Goal: Task Accomplishment & Management: Use online tool/utility

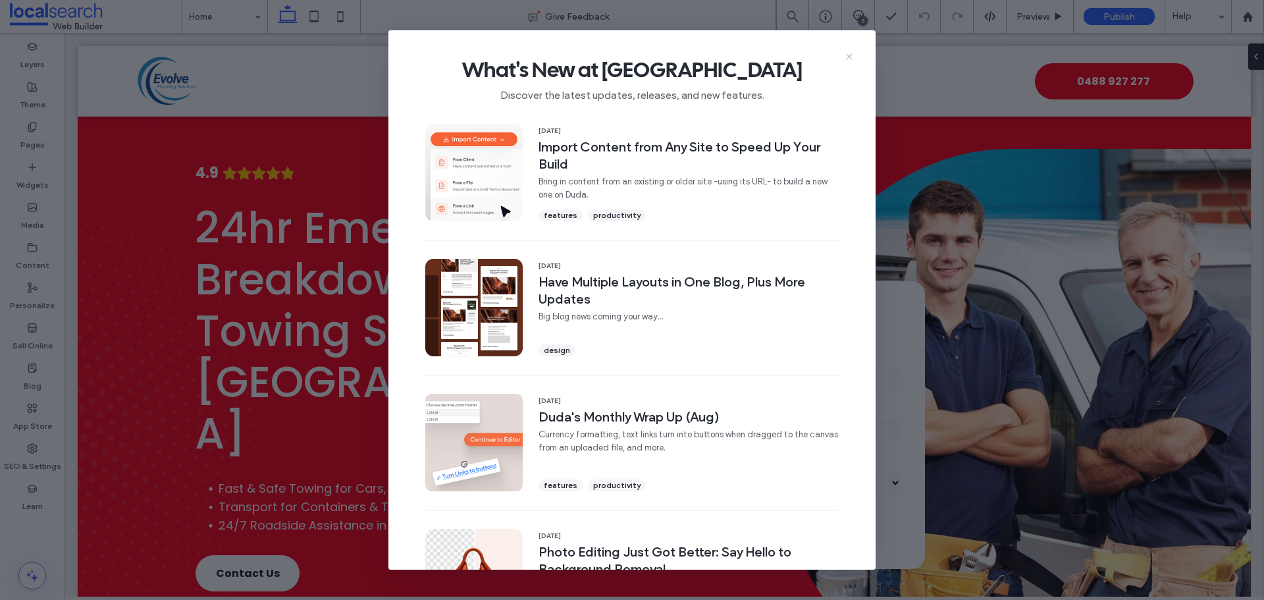
click at [851, 56] on icon at bounding box center [849, 56] width 11 height 11
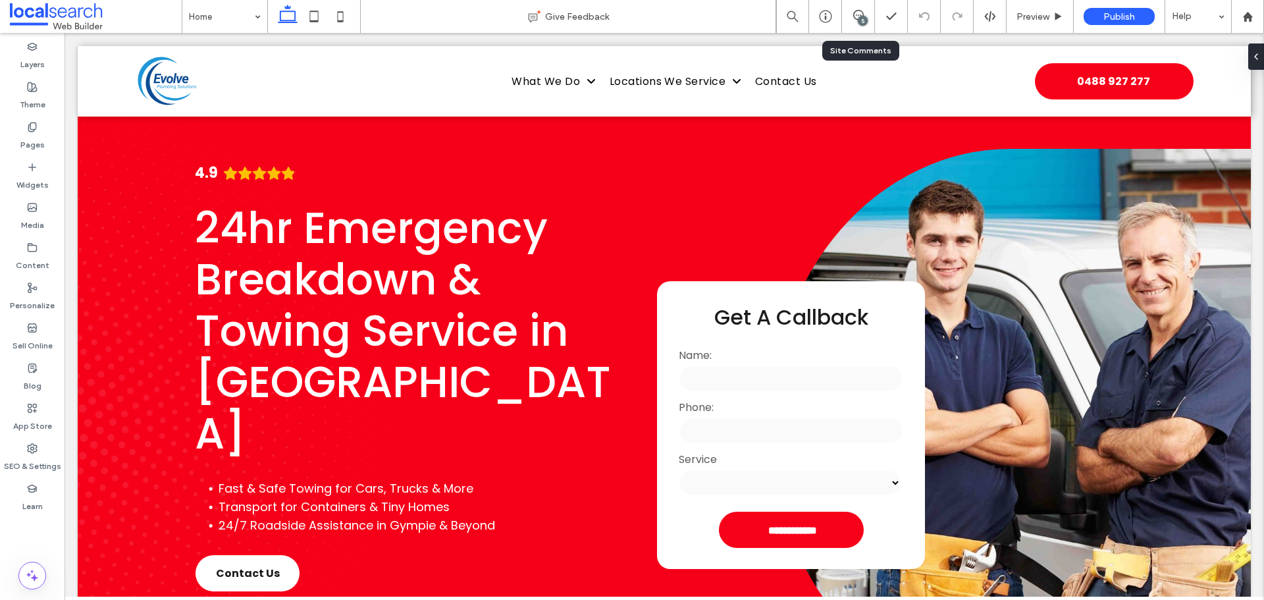
click at [857, 21] on div "5" at bounding box center [858, 16] width 32 height 13
click at [44, 269] on label "Content" at bounding box center [33, 262] width 34 height 18
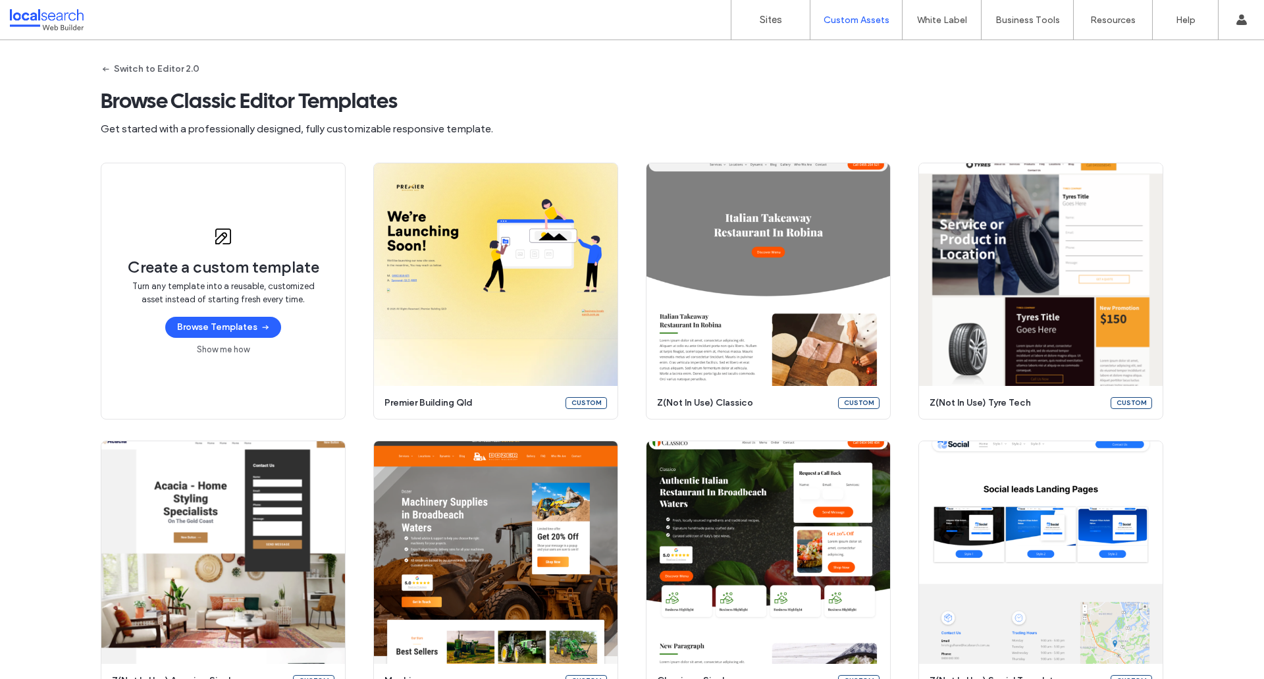
scroll to position [921, 0]
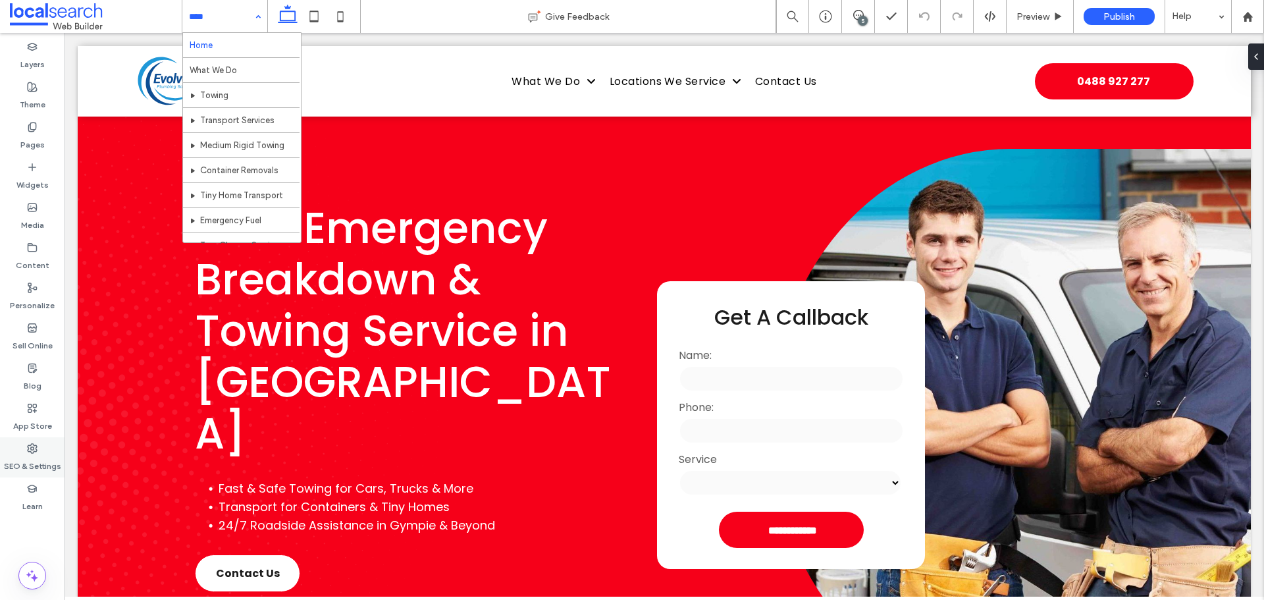
click at [43, 457] on label "SEO & Settings" at bounding box center [32, 463] width 57 height 18
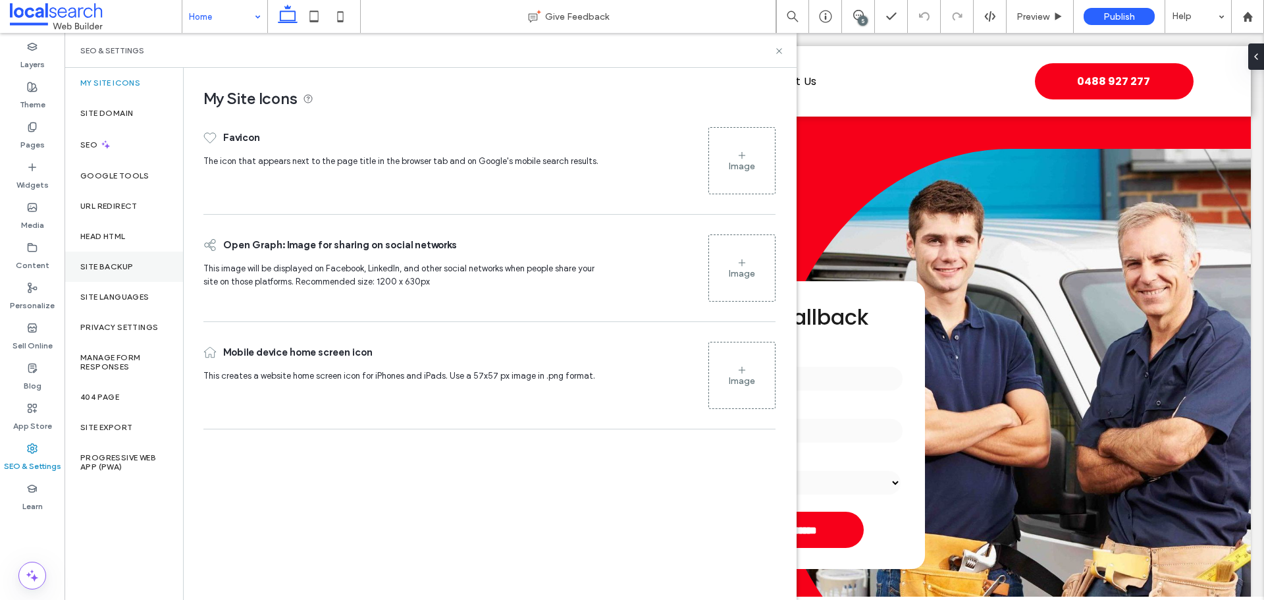
click at [111, 267] on label "Site Backup" at bounding box center [106, 266] width 53 height 9
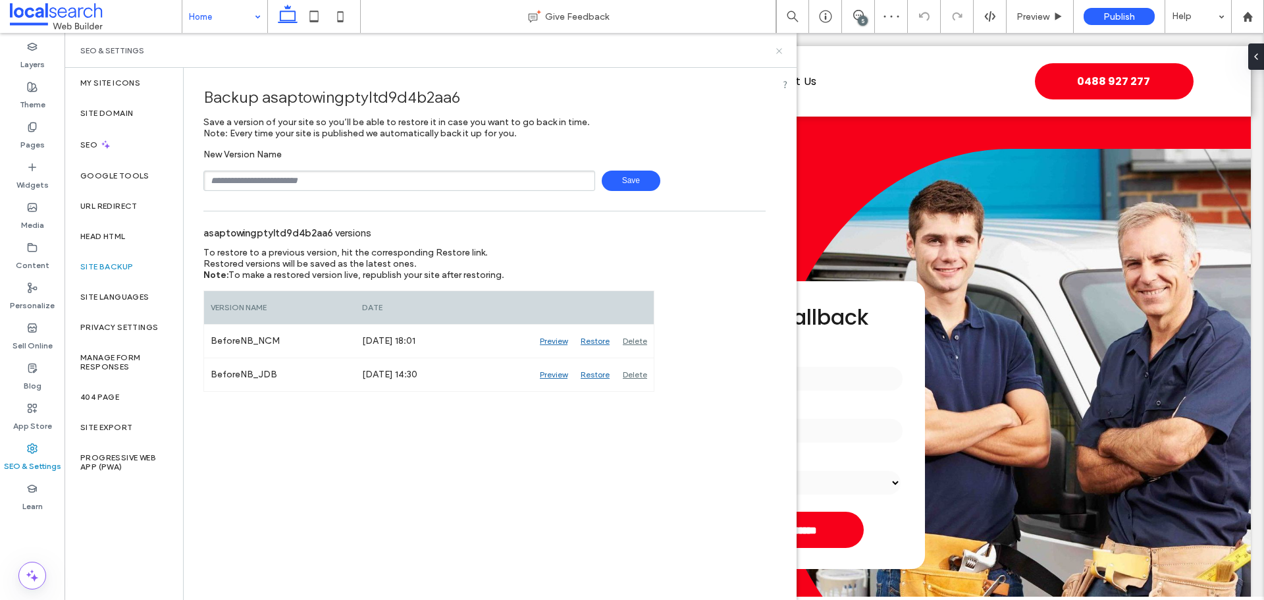
click at [783, 51] on icon at bounding box center [779, 51] width 10 height 10
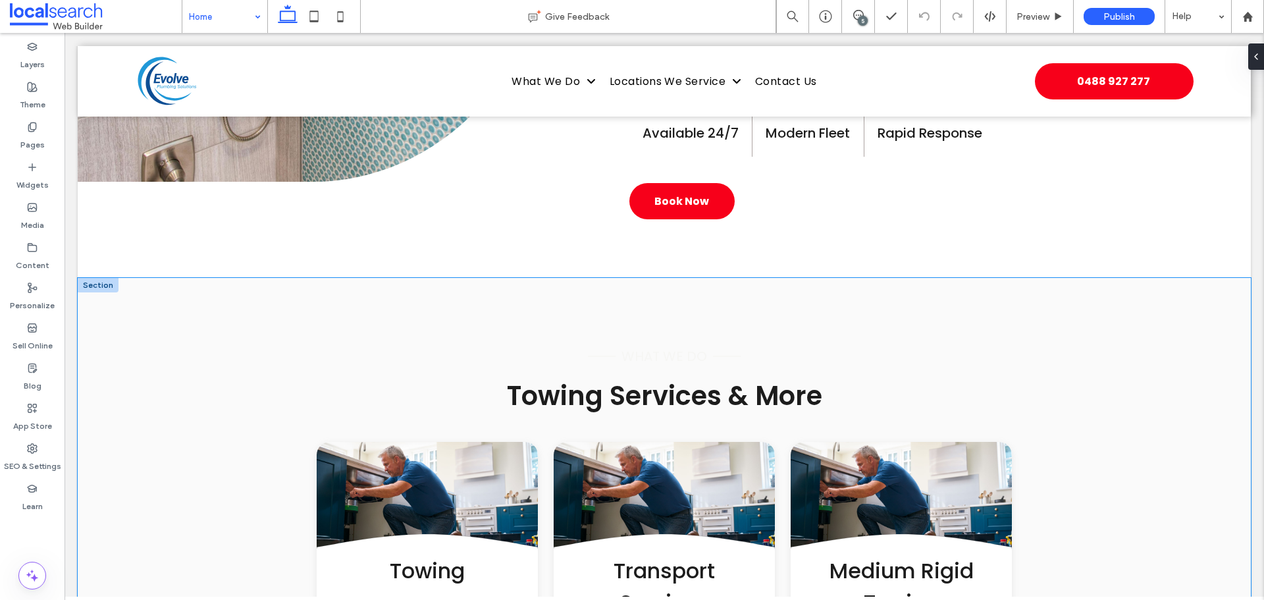
scroll to position [1251, 0]
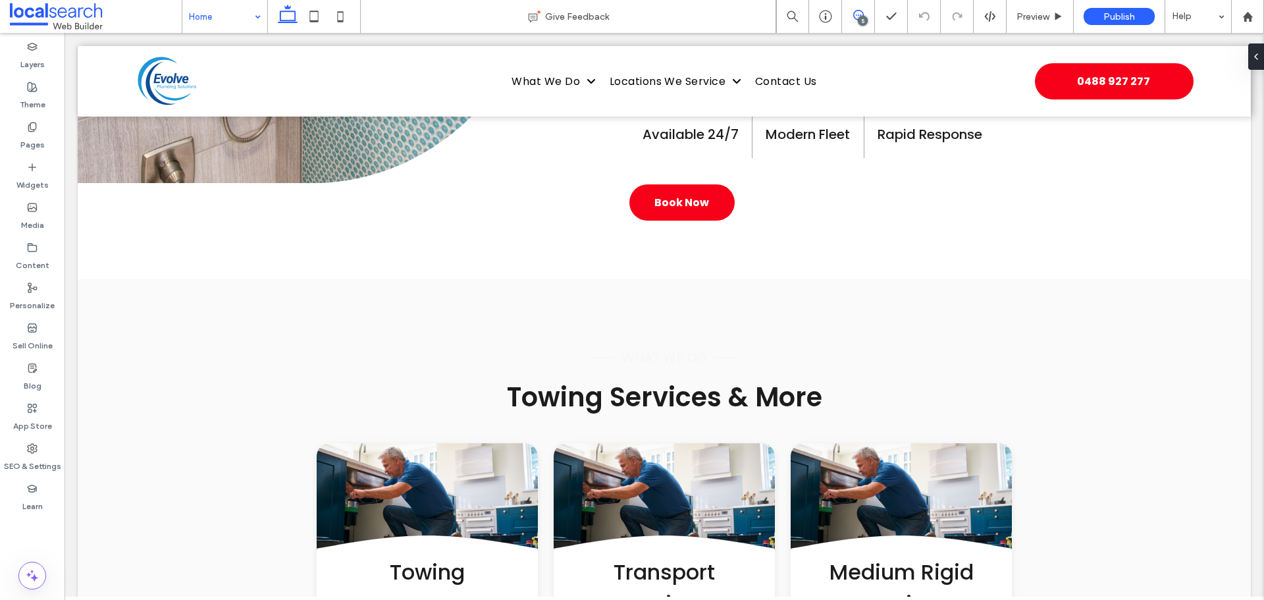
click at [859, 16] on icon at bounding box center [858, 15] width 11 height 11
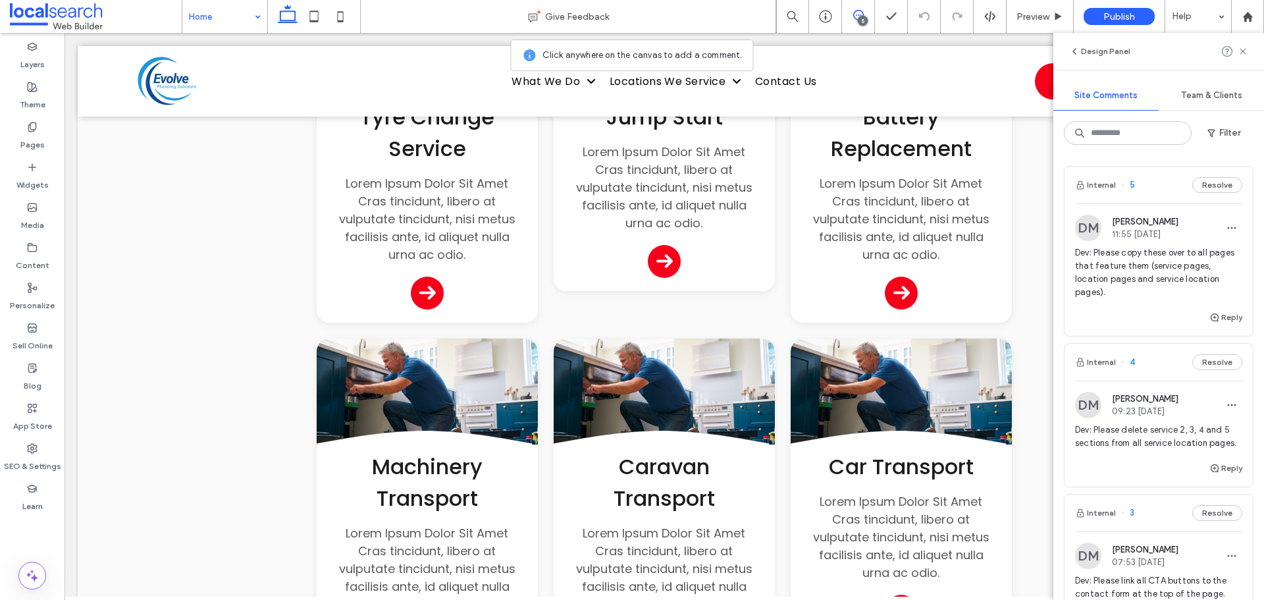
scroll to position [2305, 0]
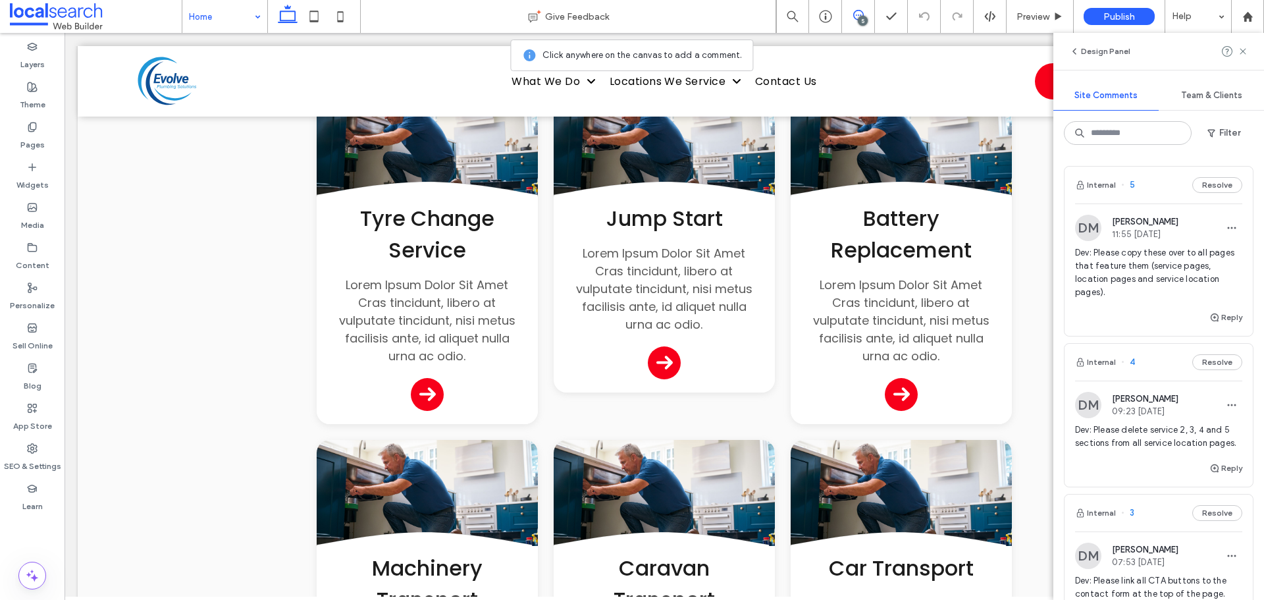
click at [1158, 259] on span "Dev: Please copy these over to all pages that feature them (service pages, loca…" at bounding box center [1158, 272] width 167 height 53
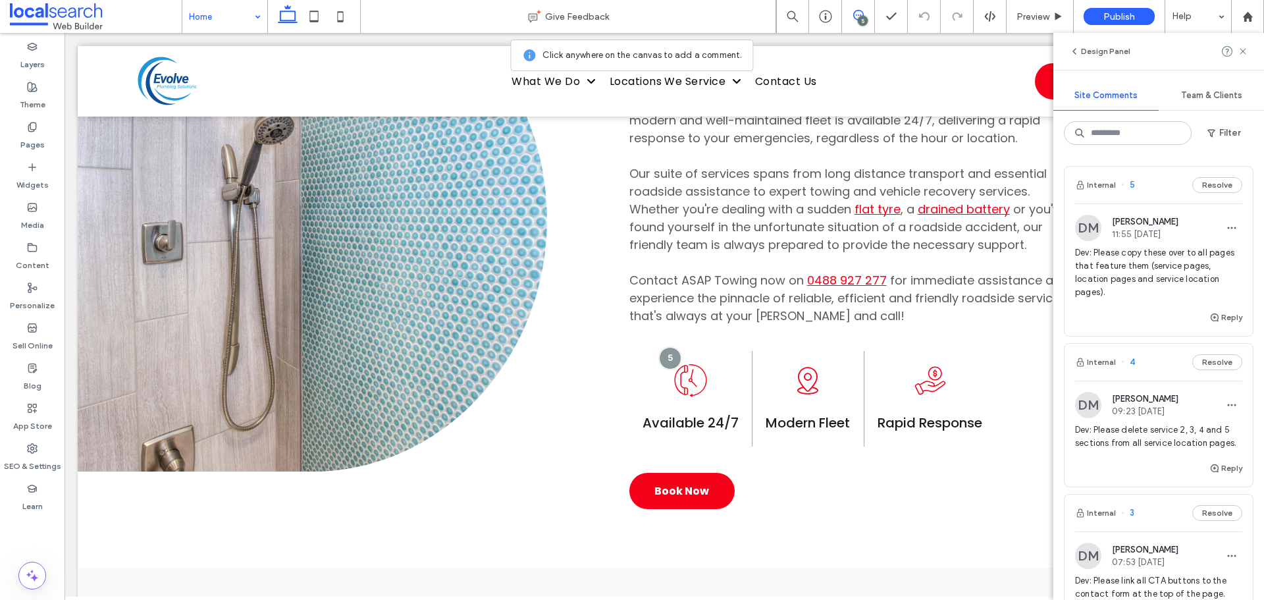
scroll to position [961, 0]
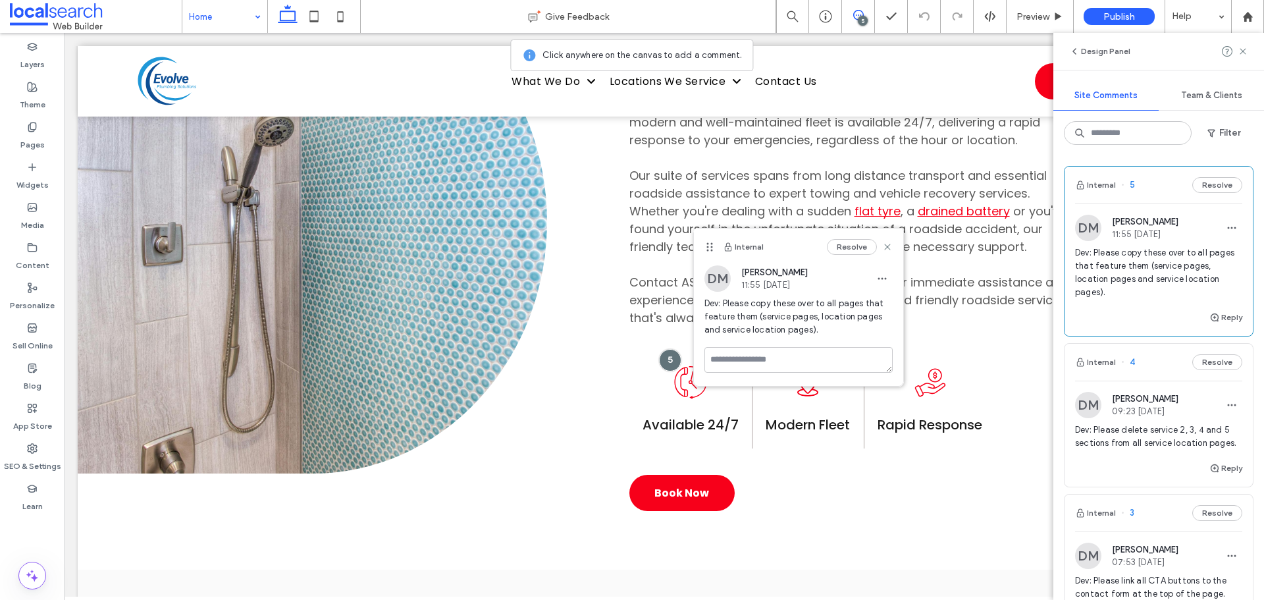
click at [1139, 450] on span "Dev: Please delete service 2, 3, 4 and 5 sections from all service location pag…" at bounding box center [1158, 436] width 167 height 26
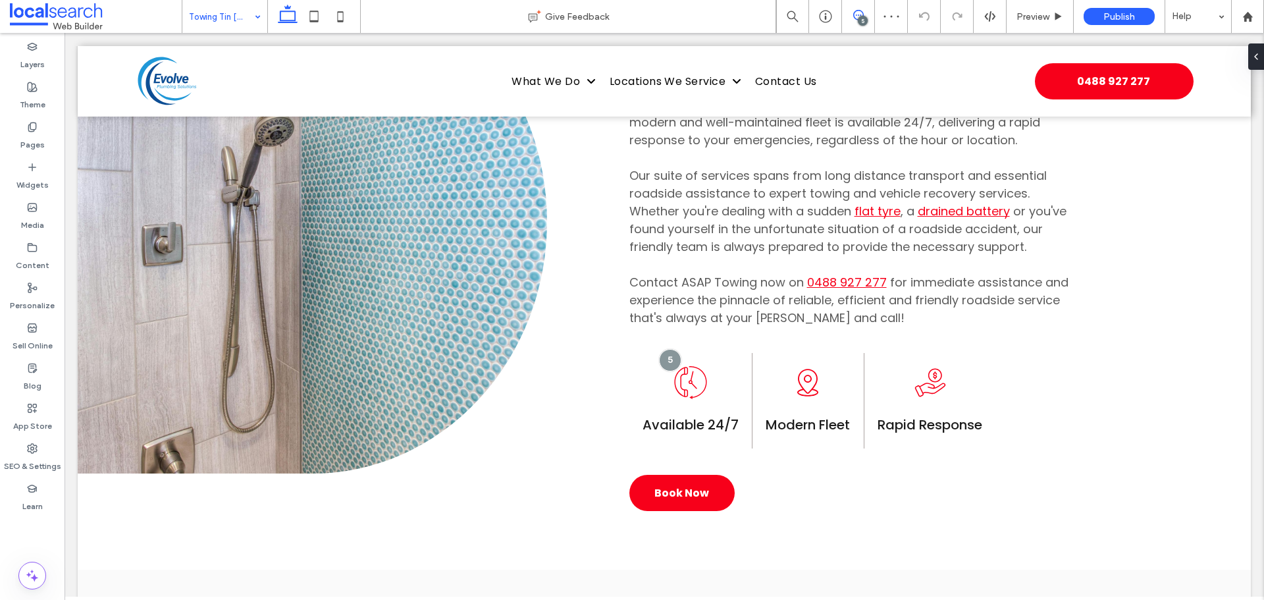
click at [855, 19] on icon at bounding box center [858, 15] width 11 height 11
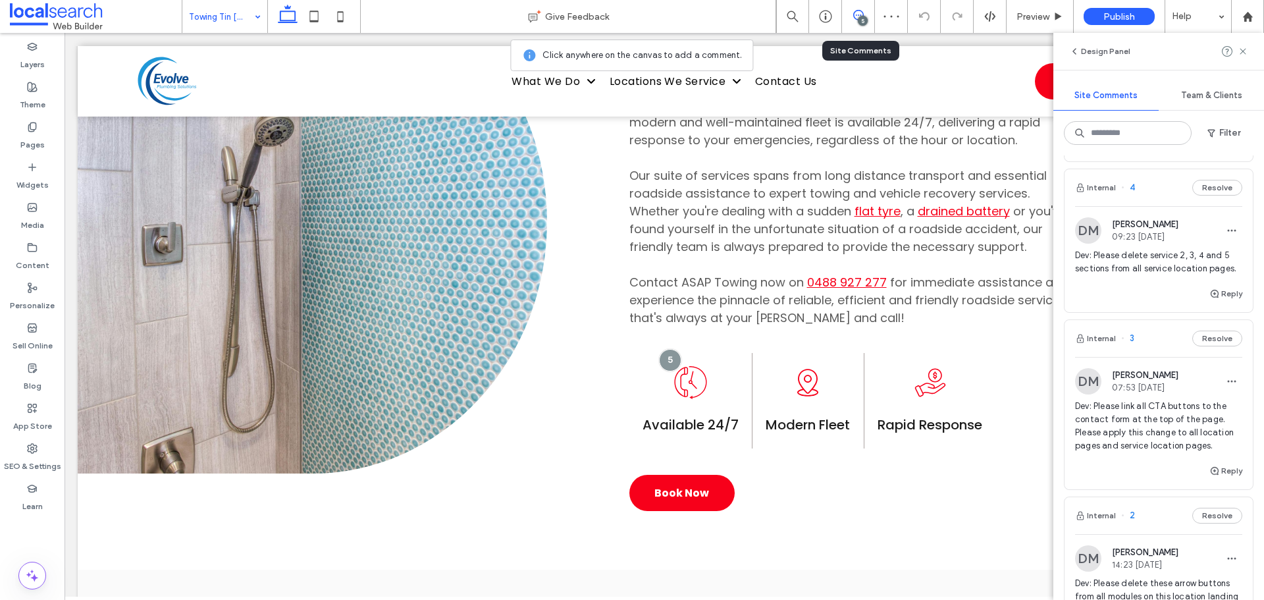
scroll to position [198, 0]
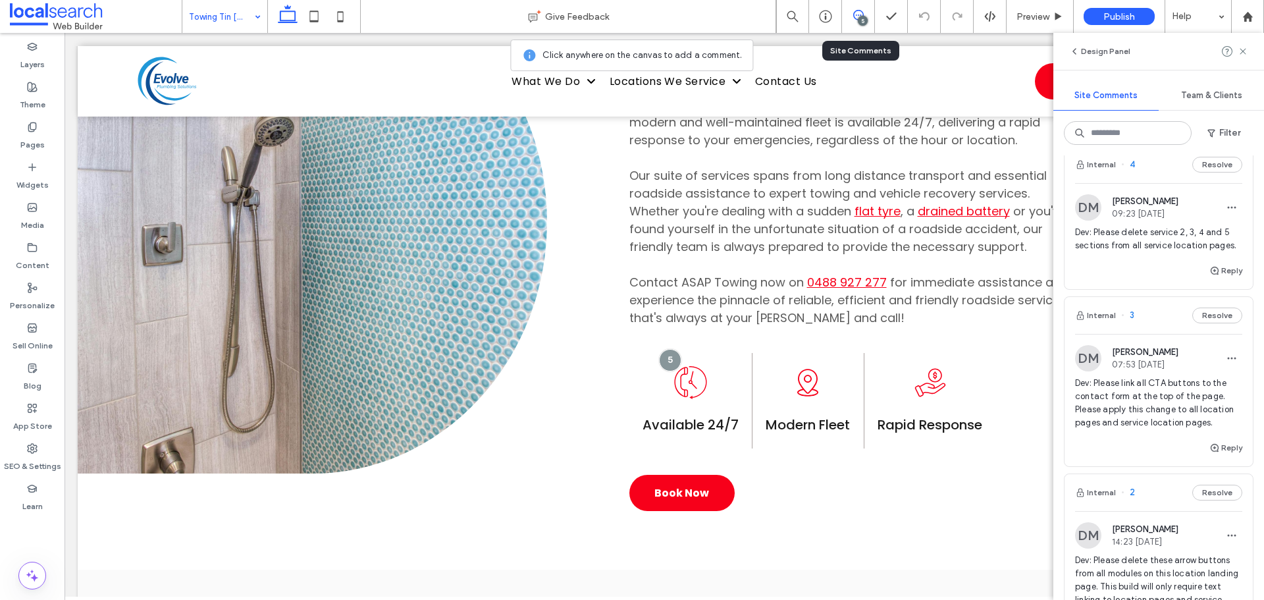
click at [1166, 420] on span "Dev: Please link all CTA buttons to the contact form at the top of the page. Pl…" at bounding box center [1158, 403] width 167 height 53
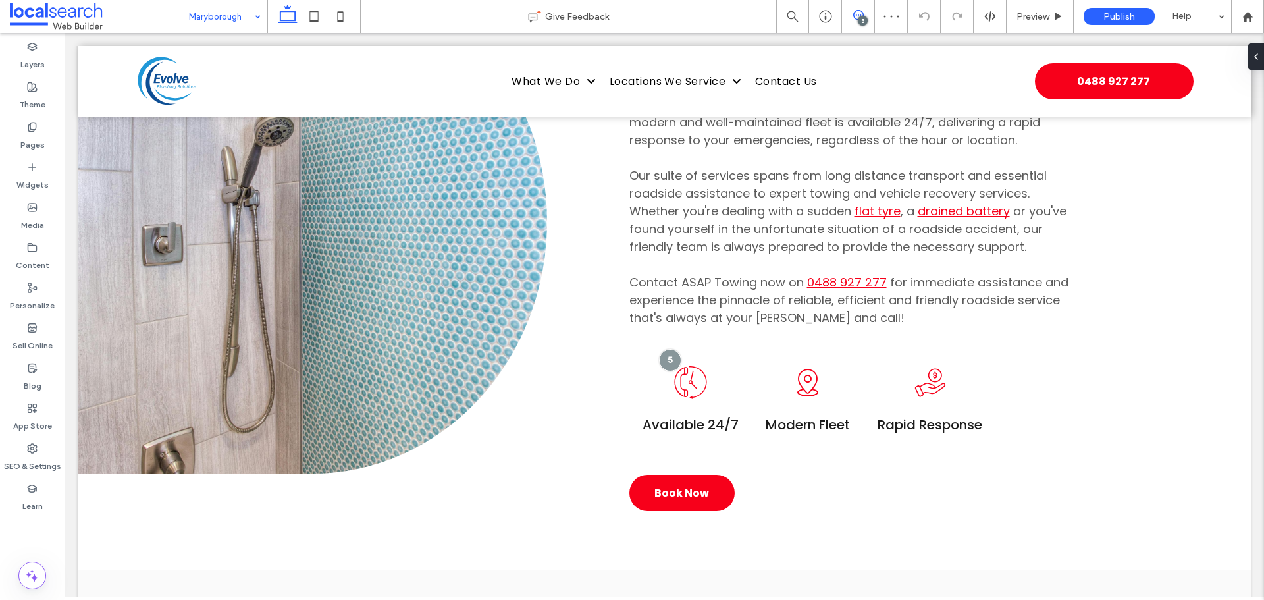
click at [859, 13] on icon at bounding box center [858, 15] width 11 height 11
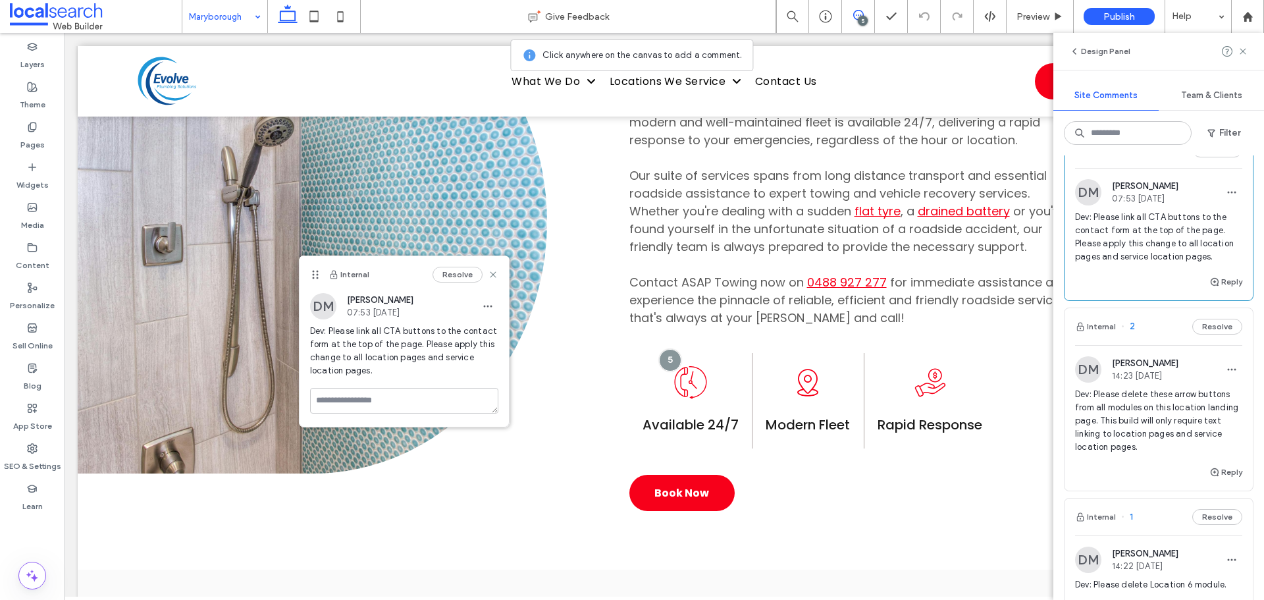
scroll to position [395, 0]
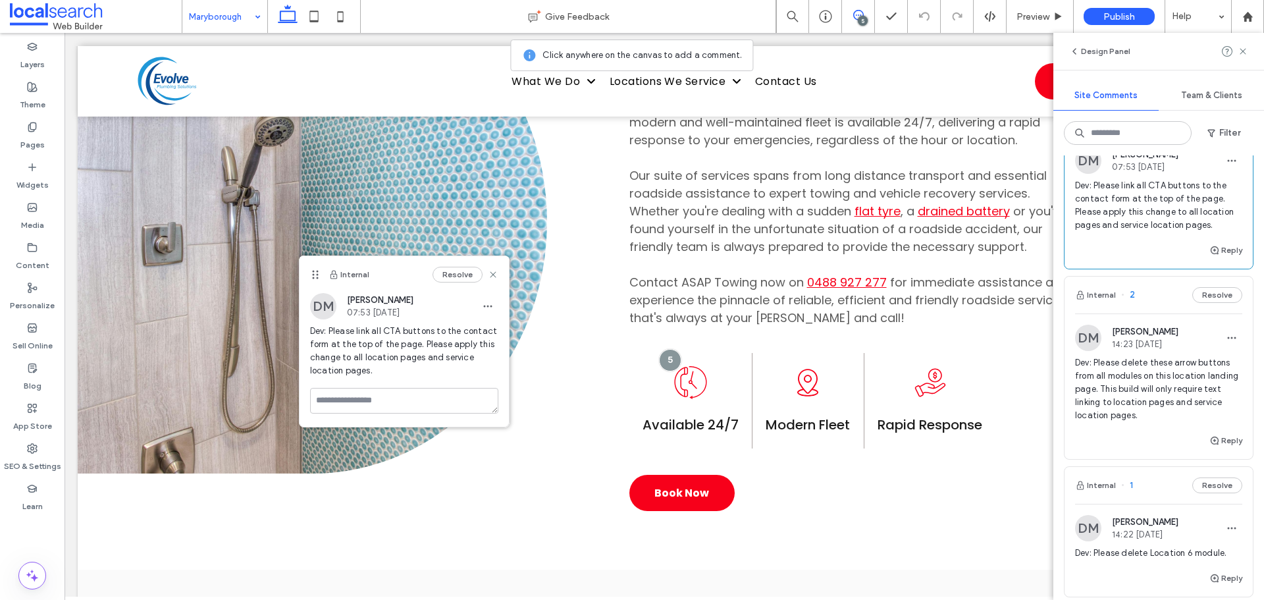
click at [1185, 403] on span "Dev: Please delete these arrow buttons from all modules on this location landin…" at bounding box center [1158, 389] width 167 height 66
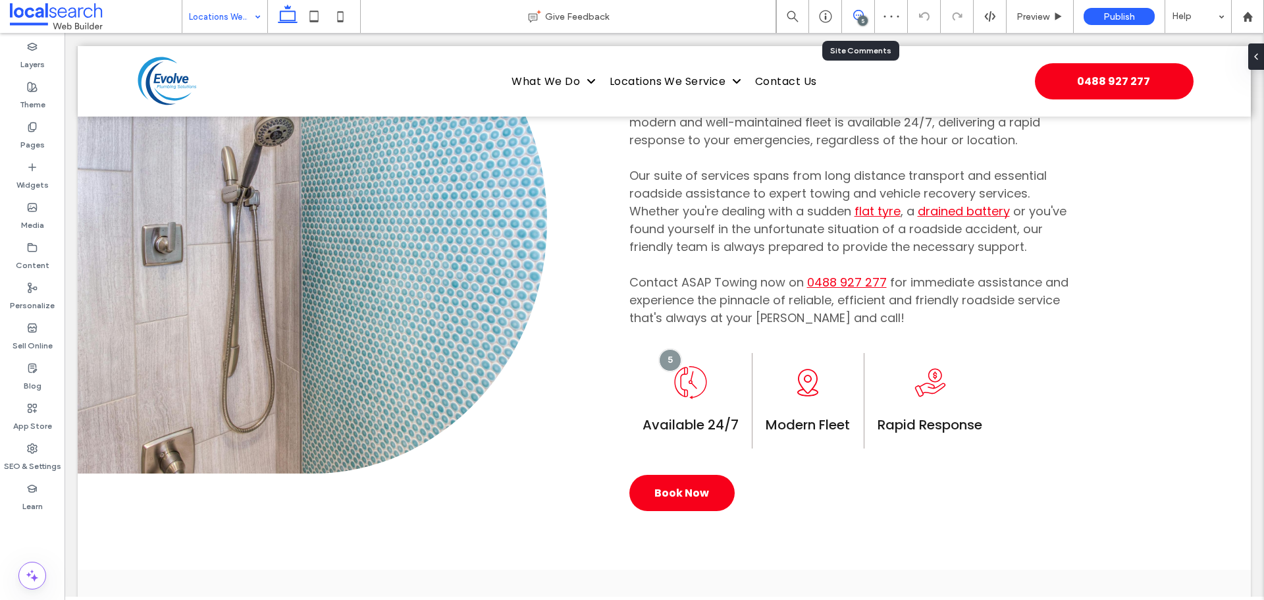
click at [851, 18] on span at bounding box center [858, 15] width 32 height 11
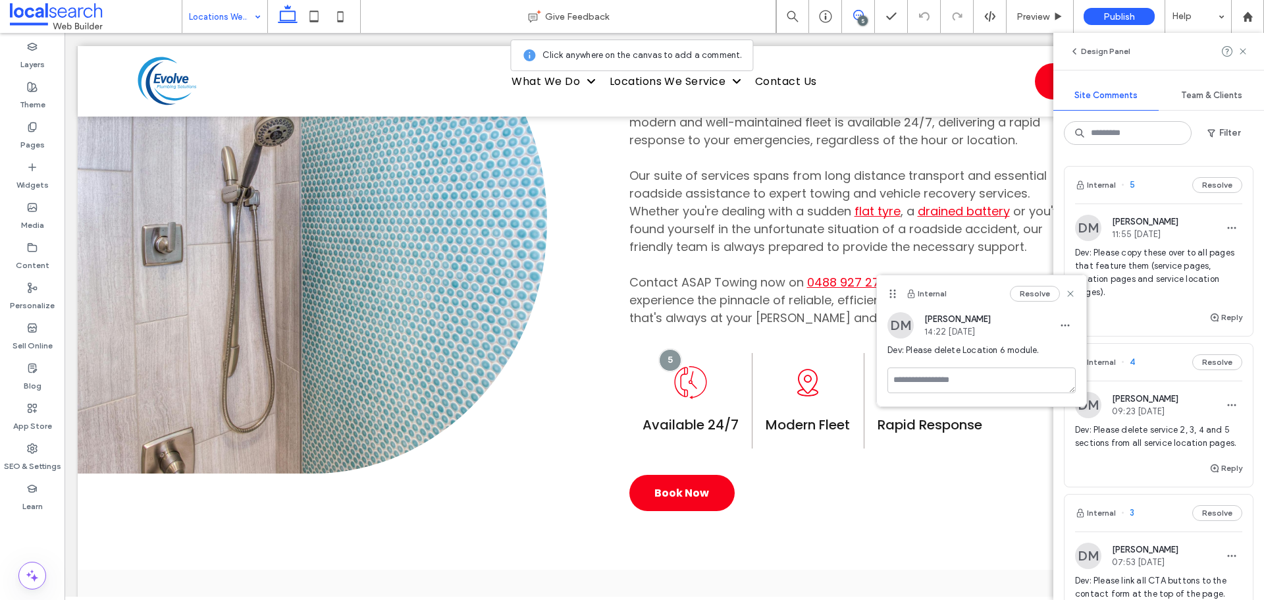
click at [896, 348] on span "Dev: Please delete Location 6 module." at bounding box center [982, 350] width 188 height 13
drag, startPoint x: 896, startPoint y: 348, endPoint x: 1038, endPoint y: 348, distance: 142.2
click at [1038, 348] on span "Dev: Please delete Location 6 module." at bounding box center [982, 350] width 188 height 13
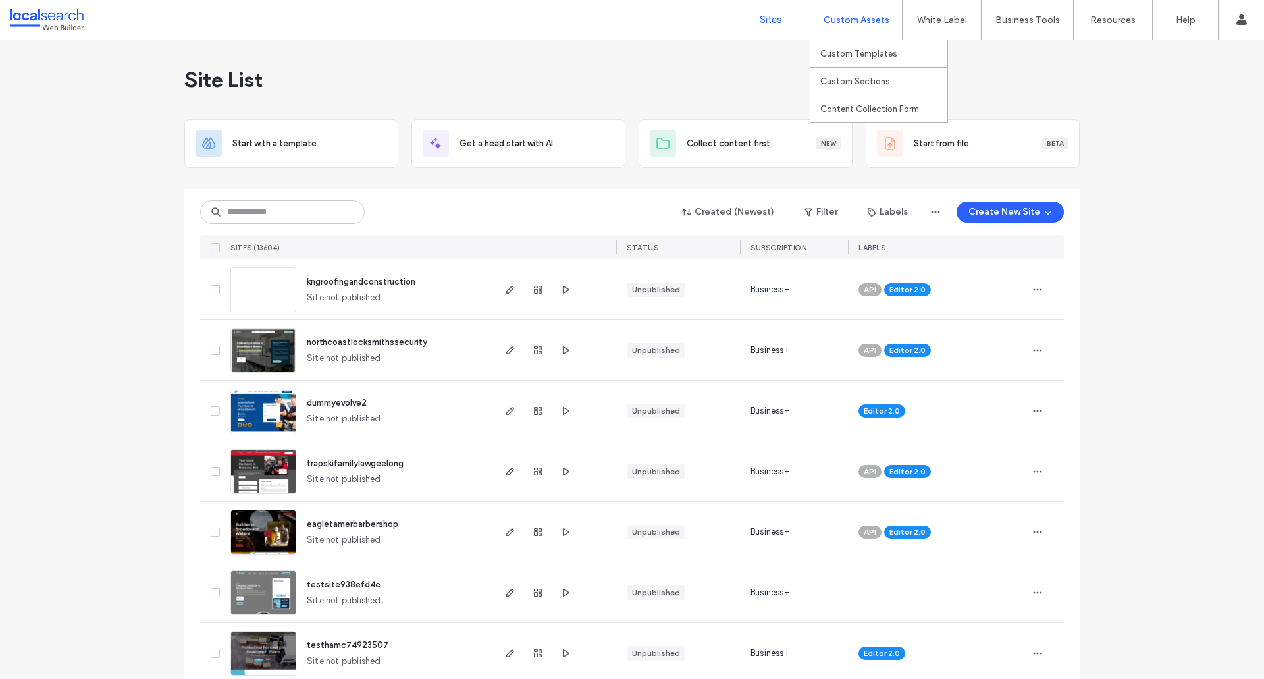
click at [863, 14] on label "Custom Assets" at bounding box center [857, 19] width 66 height 11
click at [853, 45] on link "Custom Templates" at bounding box center [883, 53] width 127 height 27
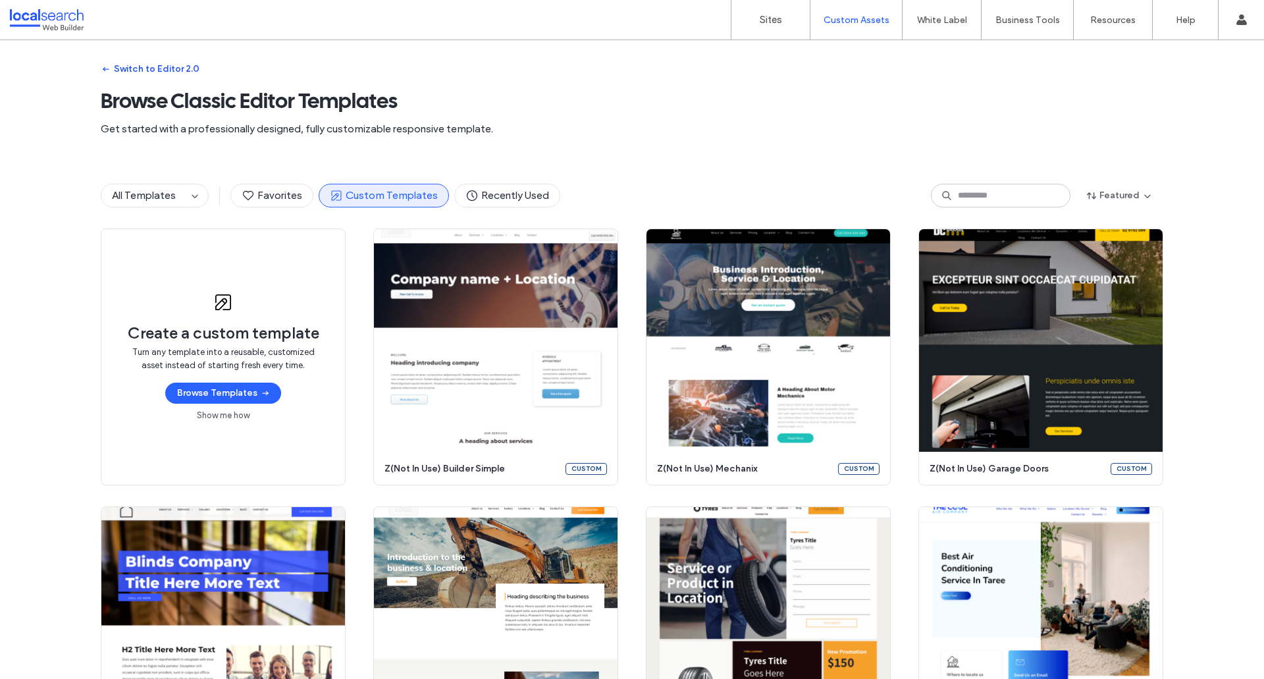
click at [155, 76] on button "Switch to Editor 2.0" at bounding box center [150, 69] width 99 height 21
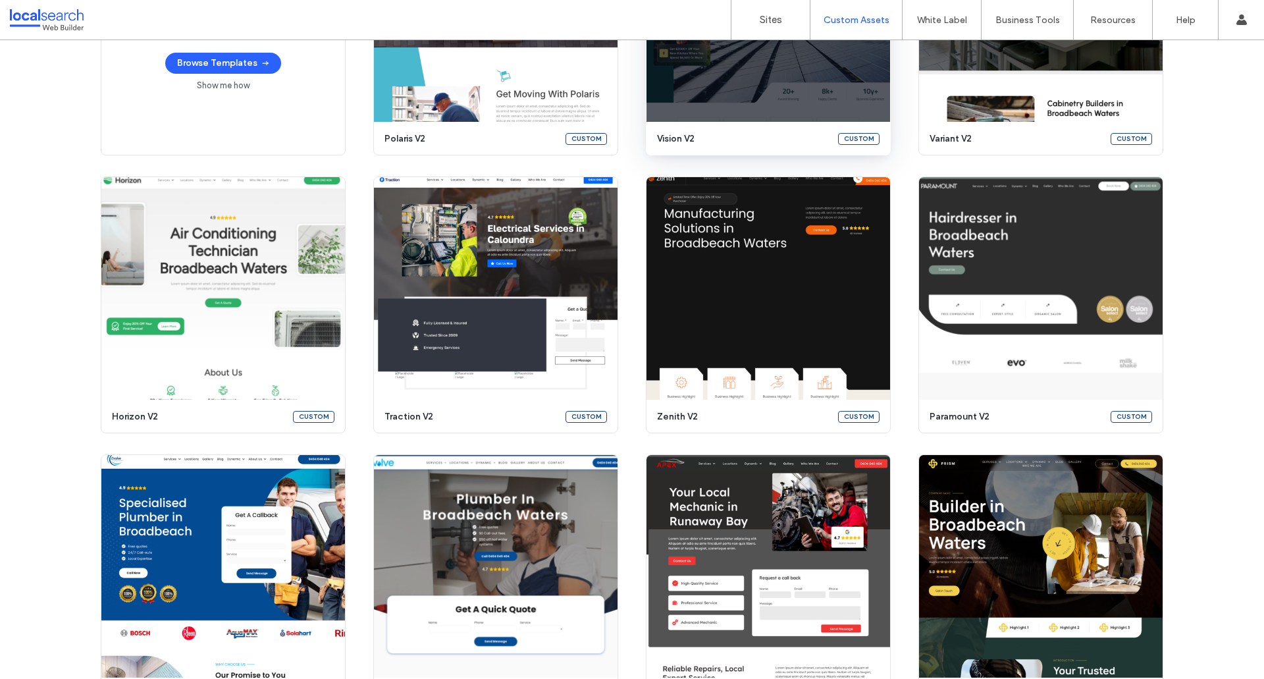
scroll to position [329, 0]
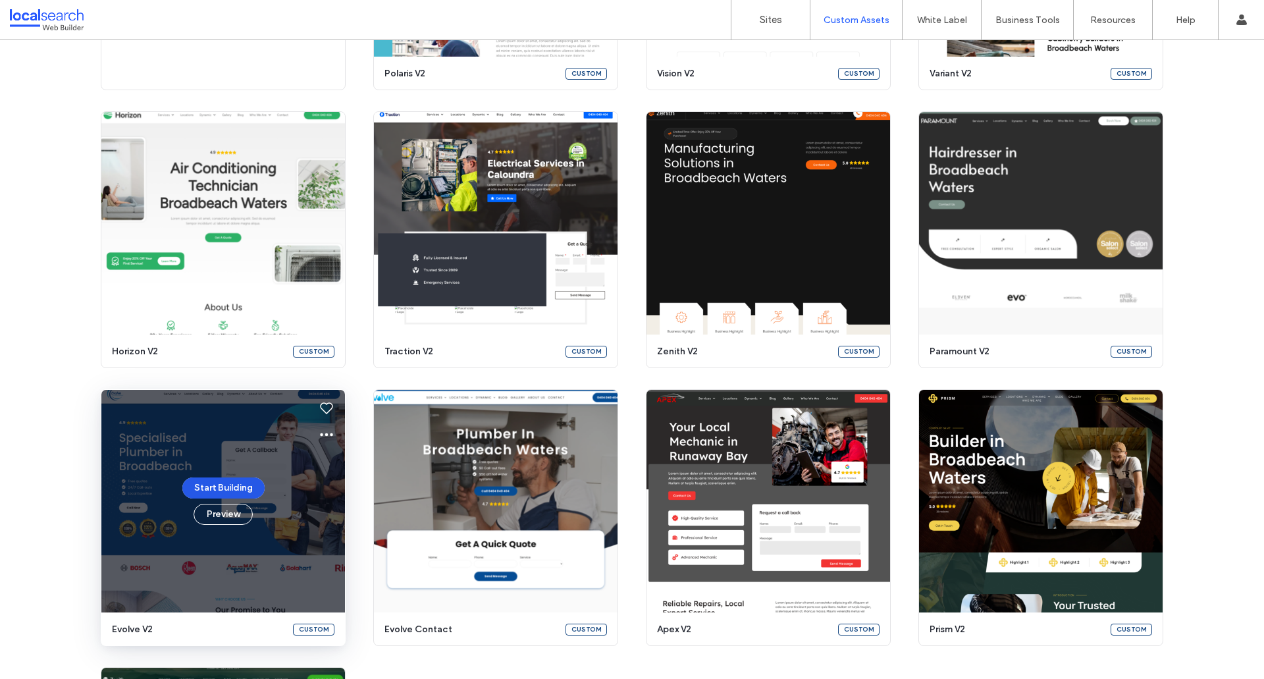
click at [232, 485] on button "Start Building" at bounding box center [223, 487] width 82 height 21
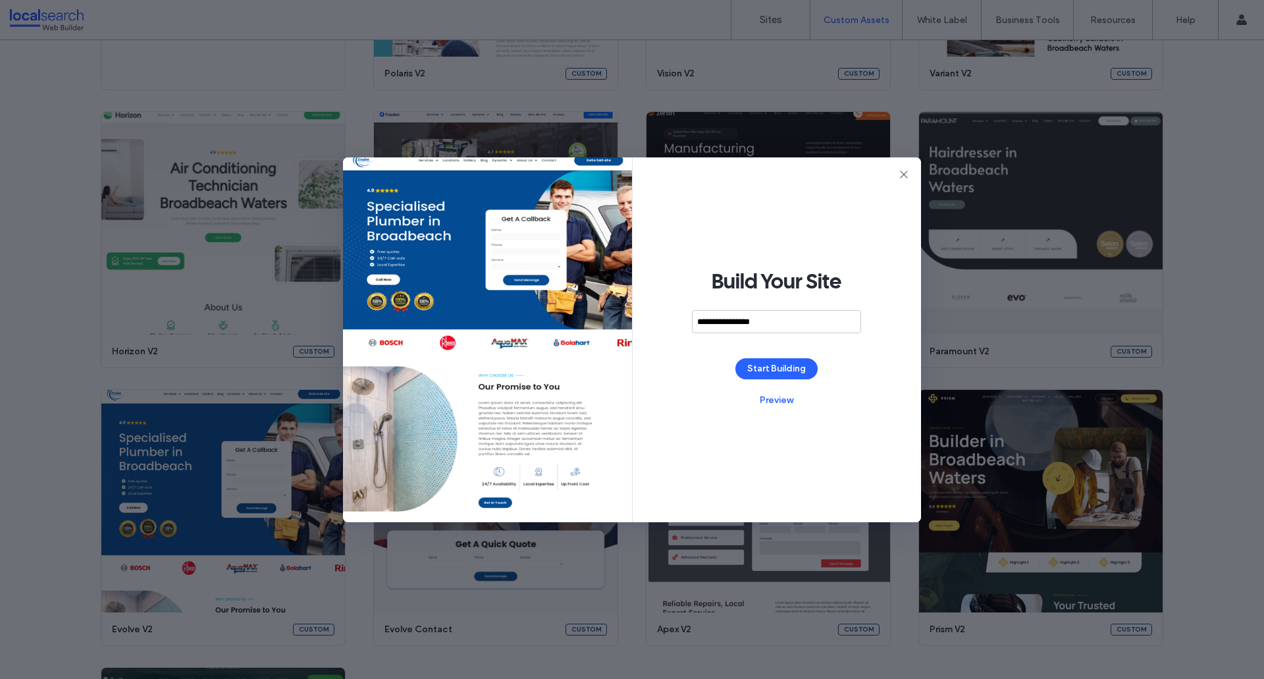
type input "**********"
